Goal: Task Accomplishment & Management: Use online tool/utility

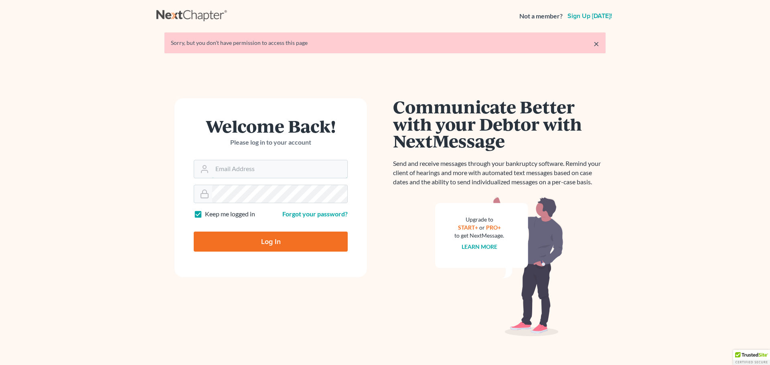
type input "[PERSON_NAME][EMAIL_ADDRESS][DOMAIN_NAME]"
click at [286, 246] on input "Log In" at bounding box center [271, 242] width 154 height 20
type input "Thinking..."
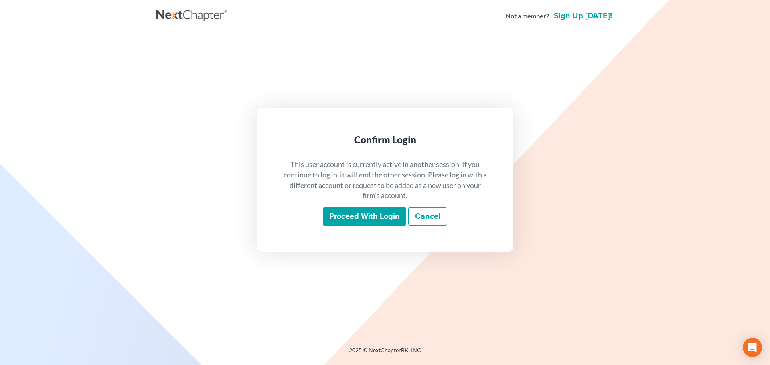
click at [351, 223] on input "Proceed with login" at bounding box center [364, 216] width 83 height 18
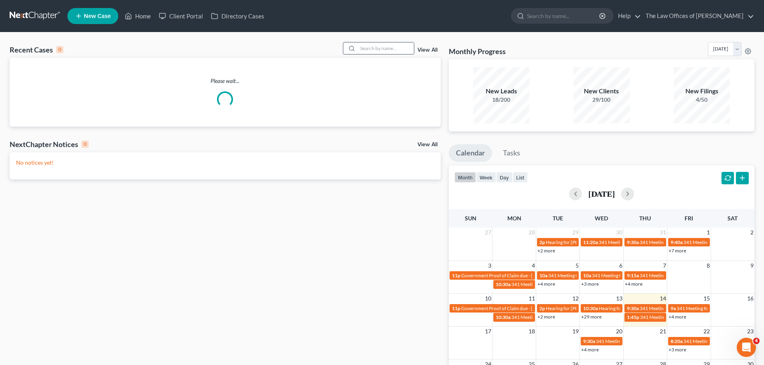
click at [368, 46] on input "search" at bounding box center [386, 49] width 56 height 12
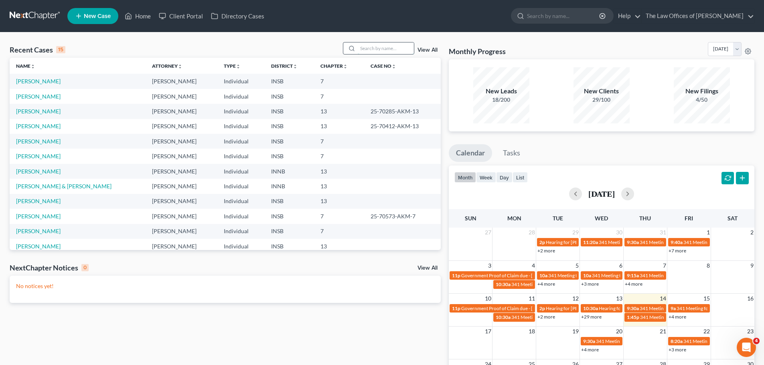
paste input "[PERSON_NAME]"
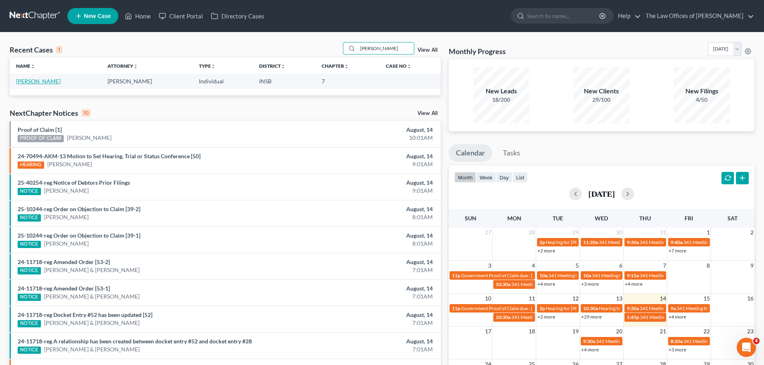
type input "Young, Emanuel"
click at [20, 80] on link "Young, Emanuel" at bounding box center [38, 81] width 45 height 7
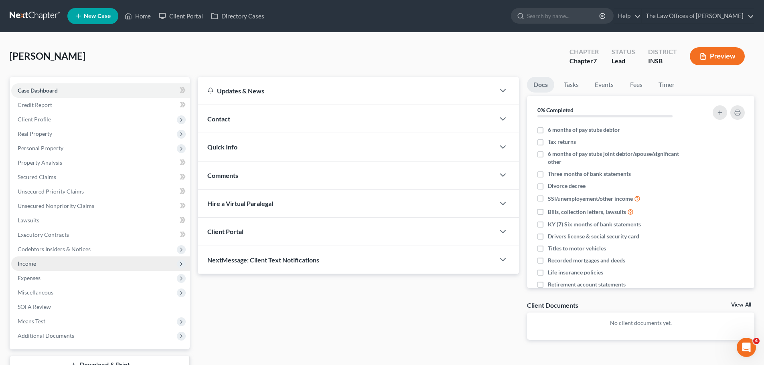
click at [40, 265] on span "Income" at bounding box center [100, 264] width 178 height 14
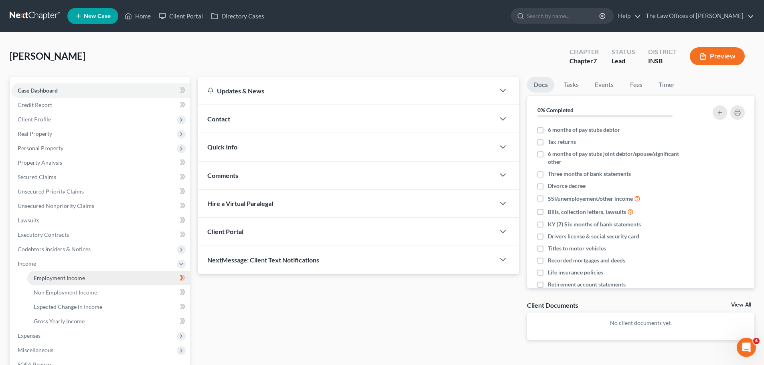
click at [48, 276] on span "Employment Income" at bounding box center [59, 278] width 51 height 7
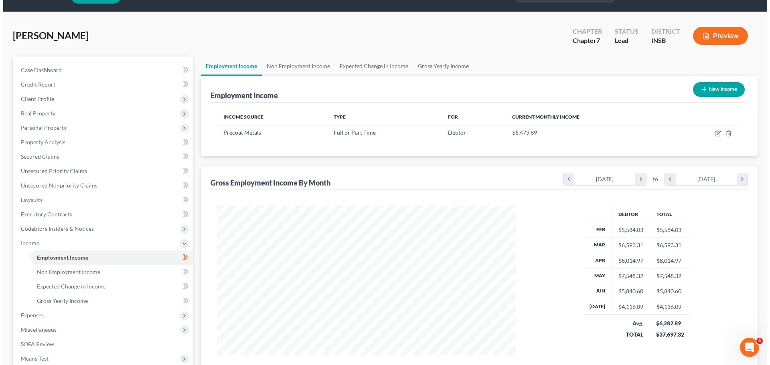
scroll to position [40, 0]
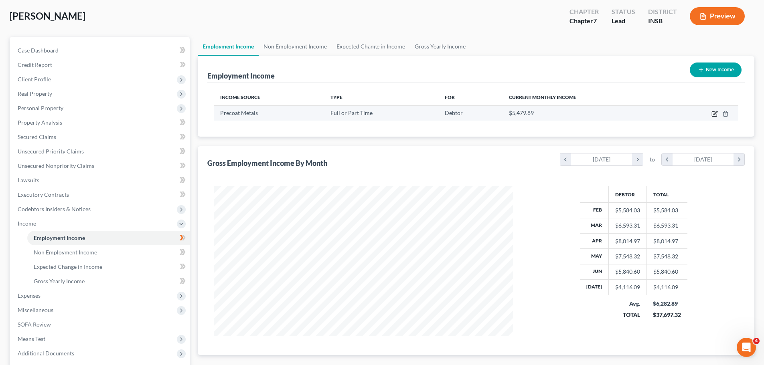
click at [712, 114] on icon "button" at bounding box center [714, 114] width 5 height 5
select select "0"
select select "3"
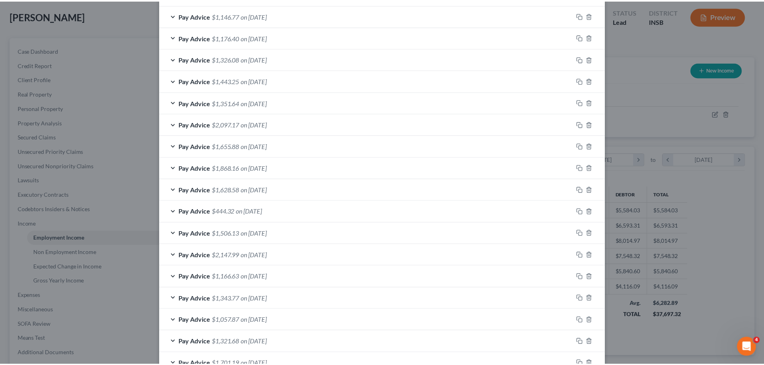
scroll to position [582, 0]
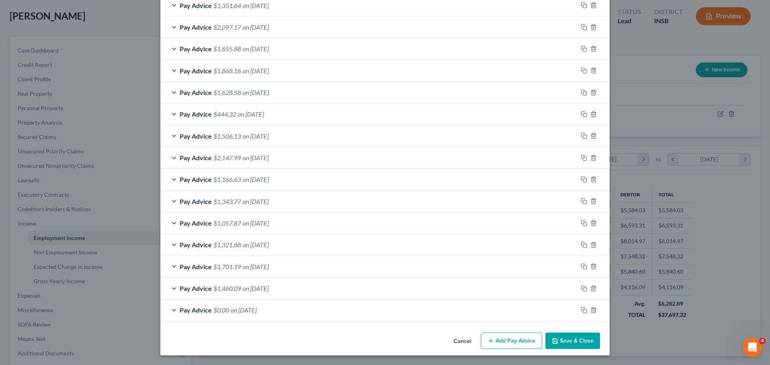
click at [454, 339] on button "Cancel" at bounding box center [462, 342] width 30 height 16
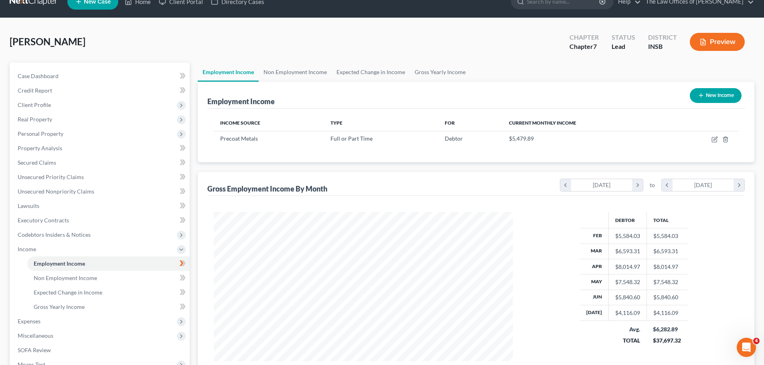
scroll to position [0, 0]
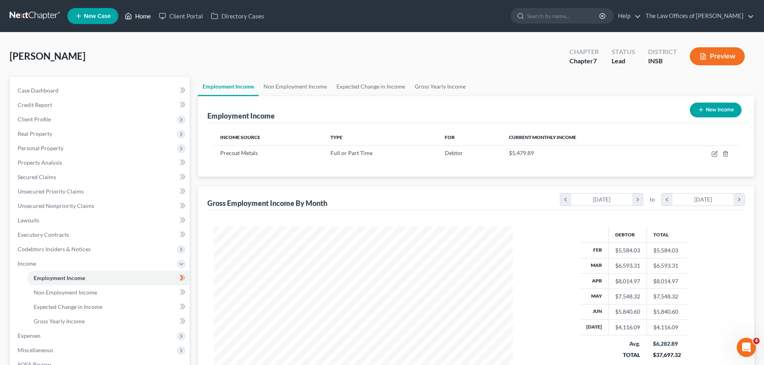
click at [141, 15] on link "Home" at bounding box center [138, 16] width 34 height 14
